Goal: Information Seeking & Learning: Learn about a topic

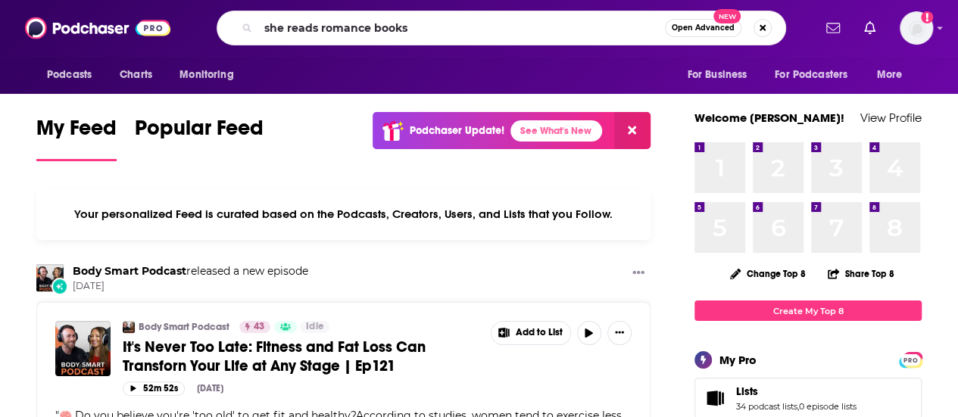
type input "she reads romance books"
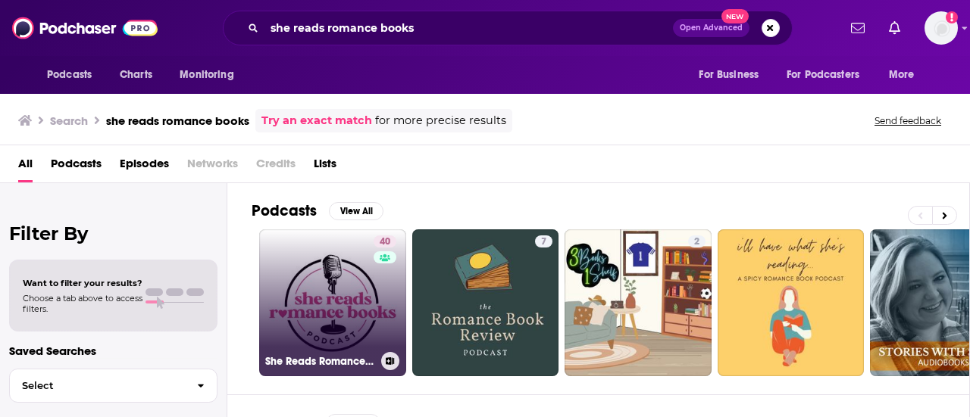
click at [346, 274] on link "40 She Reads Romance Books Podcast" at bounding box center [332, 303] width 147 height 147
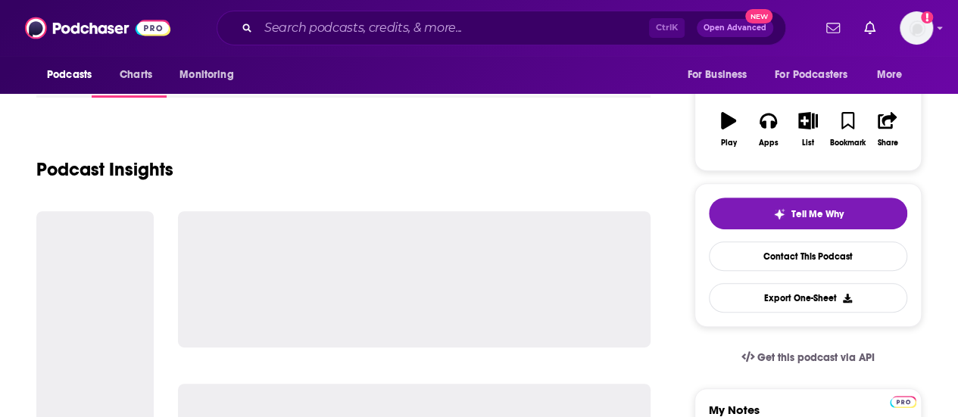
scroll to position [227, 0]
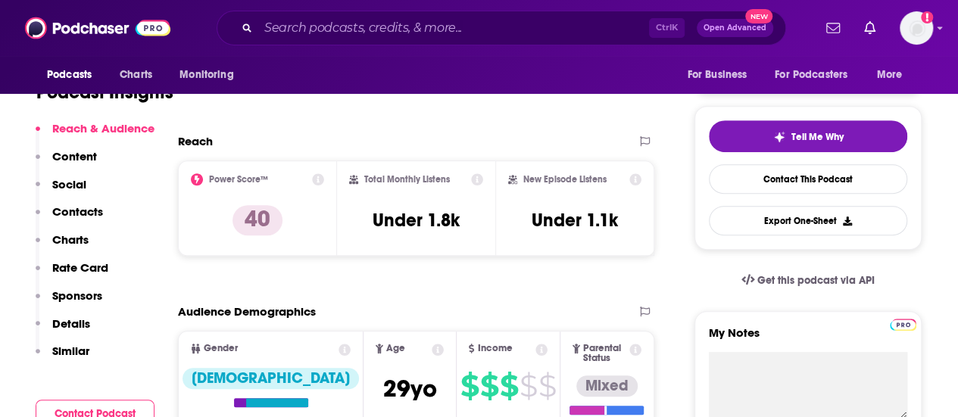
click at [77, 180] on p "Social" at bounding box center [69, 184] width 34 height 14
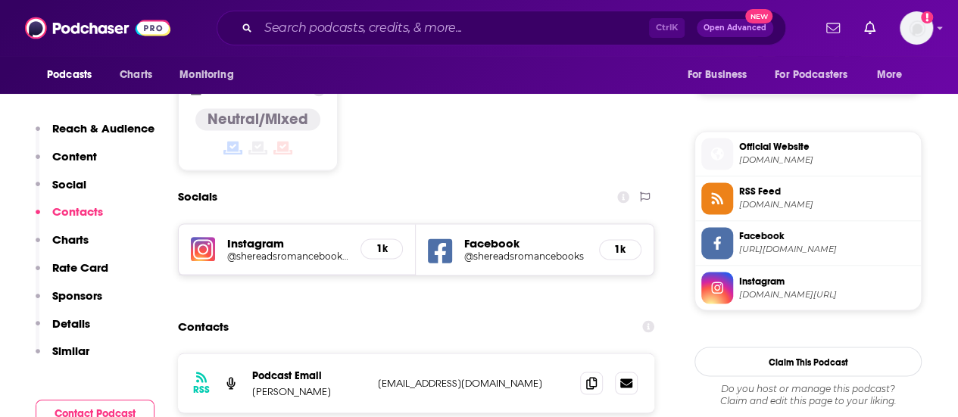
scroll to position [1253, 0]
